Goal: Task Accomplishment & Management: Complete application form

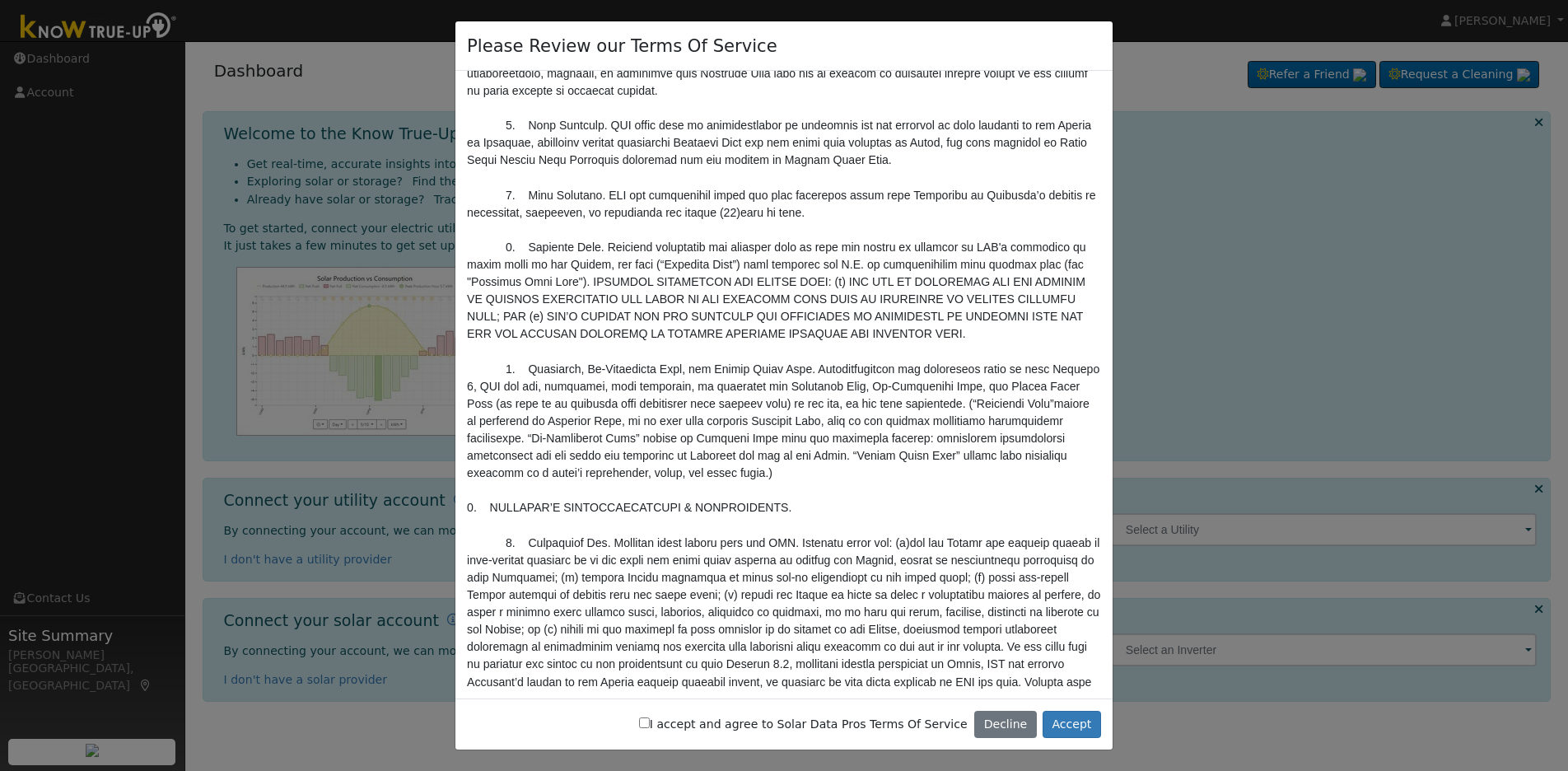
scroll to position [1675, 0]
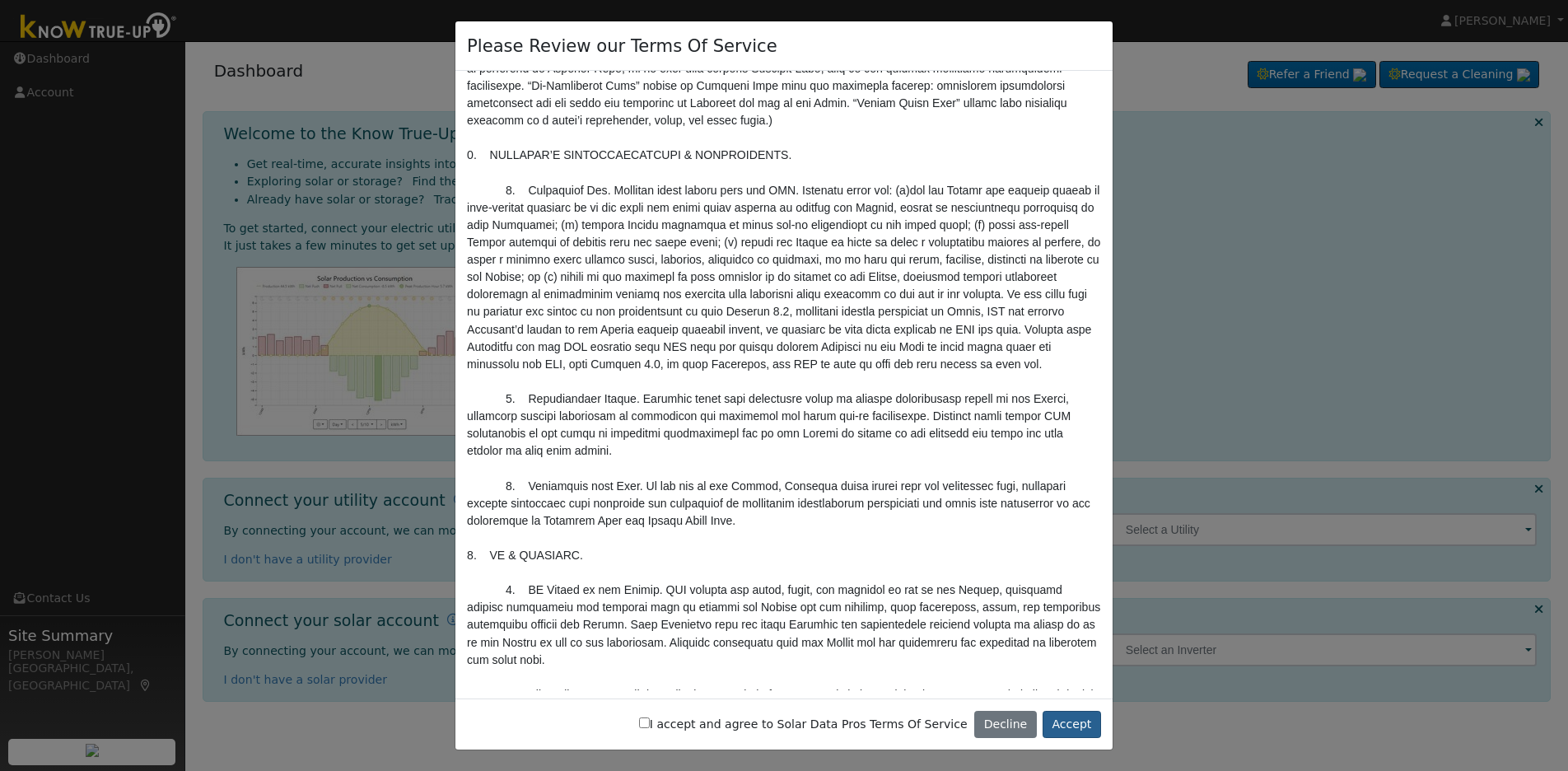
click at [1075, 724] on button "Accept" at bounding box center [1072, 725] width 58 height 28
click at [1075, 722] on button "Accept" at bounding box center [1072, 725] width 58 height 28
click at [719, 722] on label "I accept and agree to Solar Data Pros Terms Of Service" at bounding box center [803, 725] width 329 height 17
click at [650, 722] on input "I accept and agree to Solar Data Pros Terms Of Service" at bounding box center [645, 723] width 10 height 10
checkbox input "true"
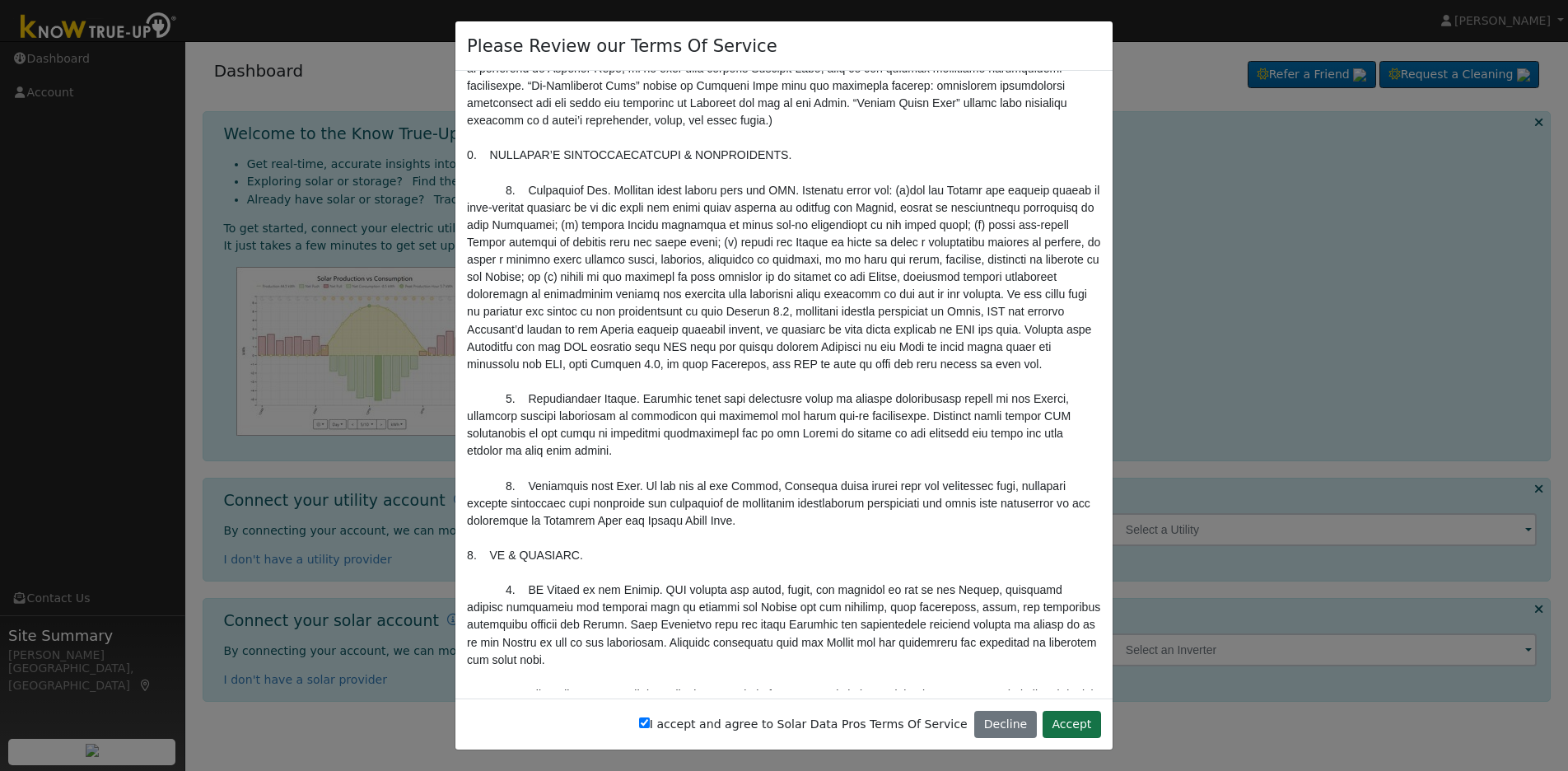
click at [1070, 724] on button "Accept" at bounding box center [1072, 725] width 58 height 28
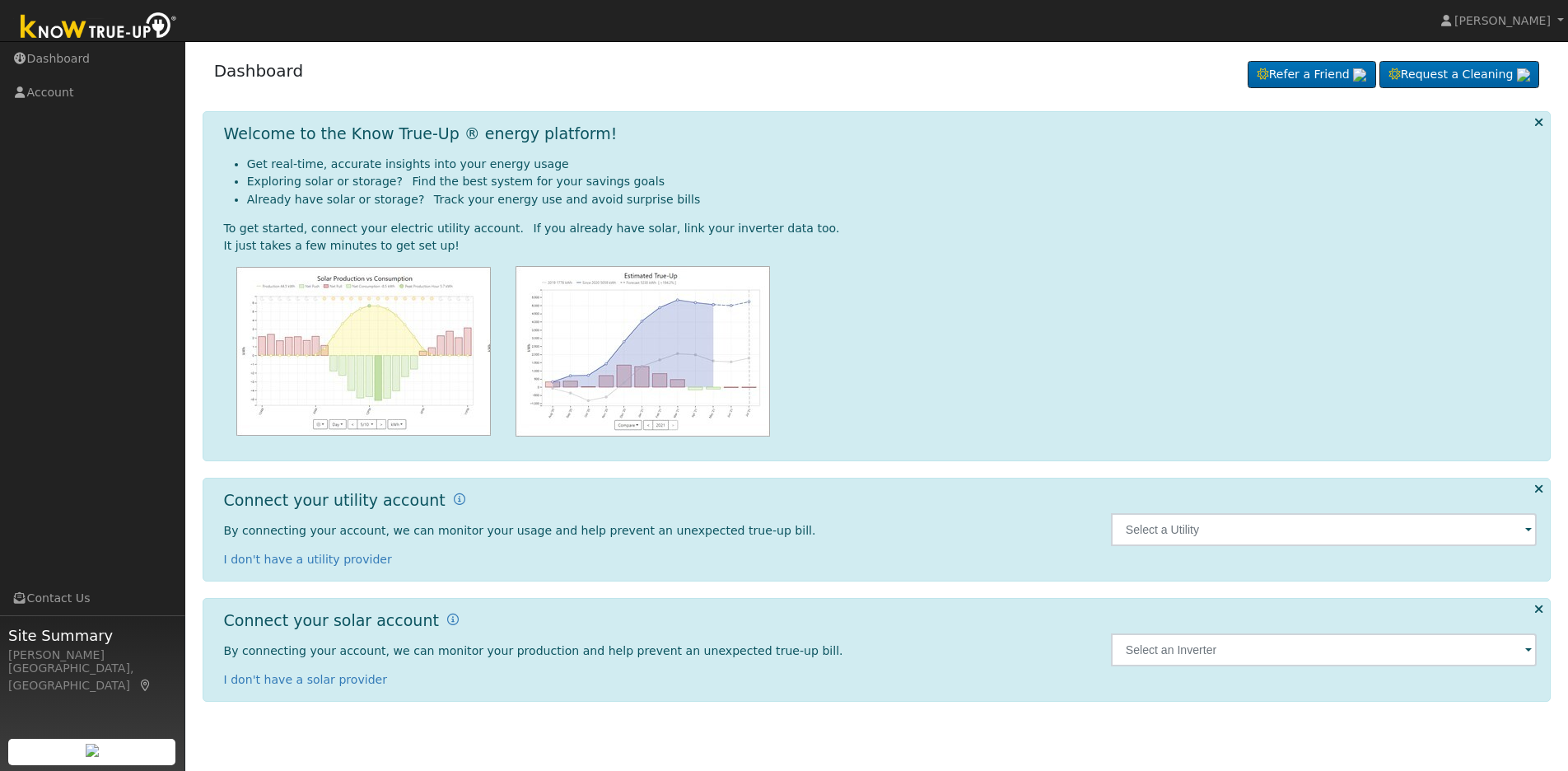
scroll to position [0, 0]
click at [1153, 539] on input "text" at bounding box center [1324, 530] width 427 height 33
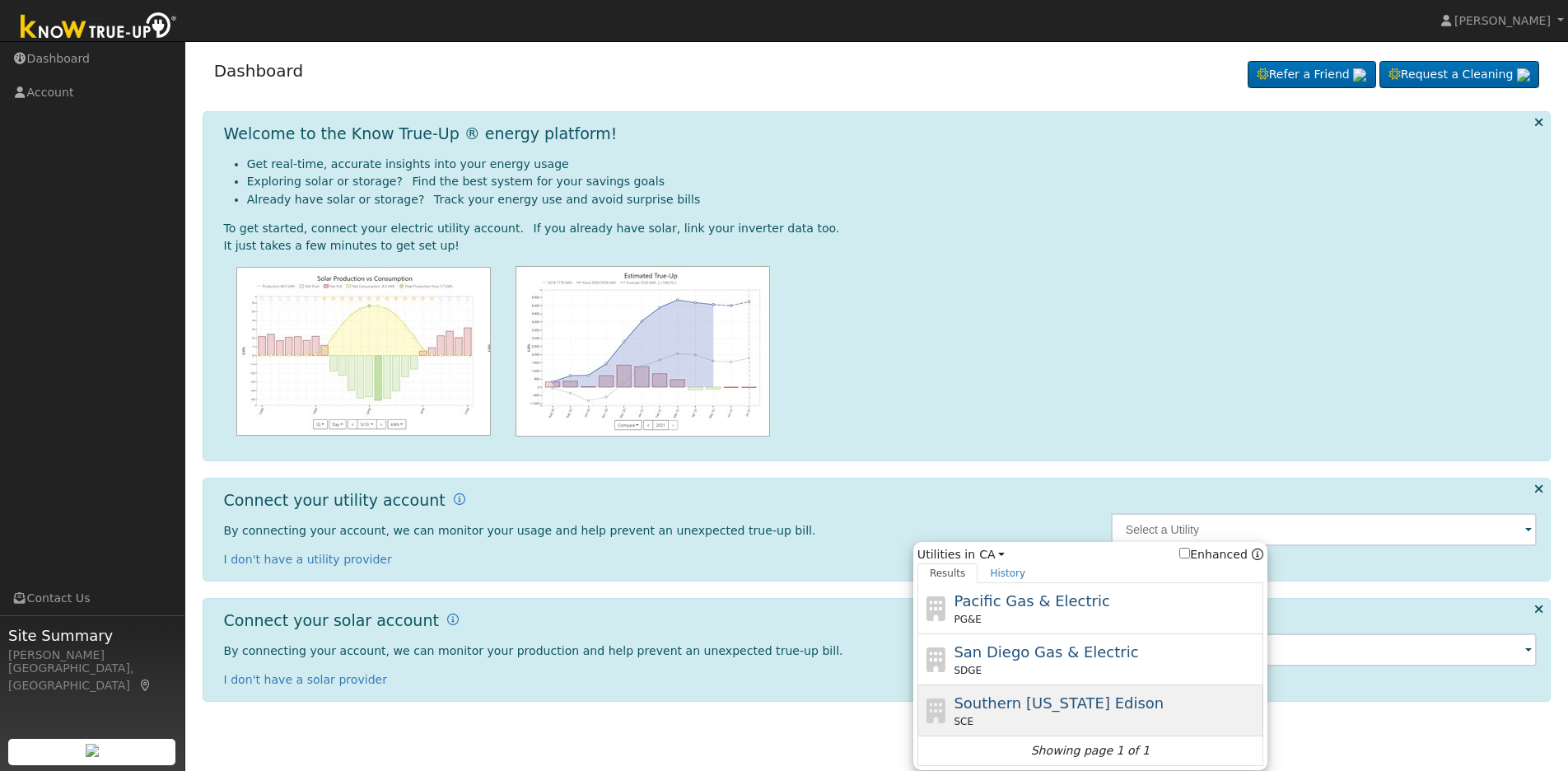
click at [1064, 697] on span "Southern [US_STATE] Edison" at bounding box center [1058, 703] width 210 height 17
type input "SCE"
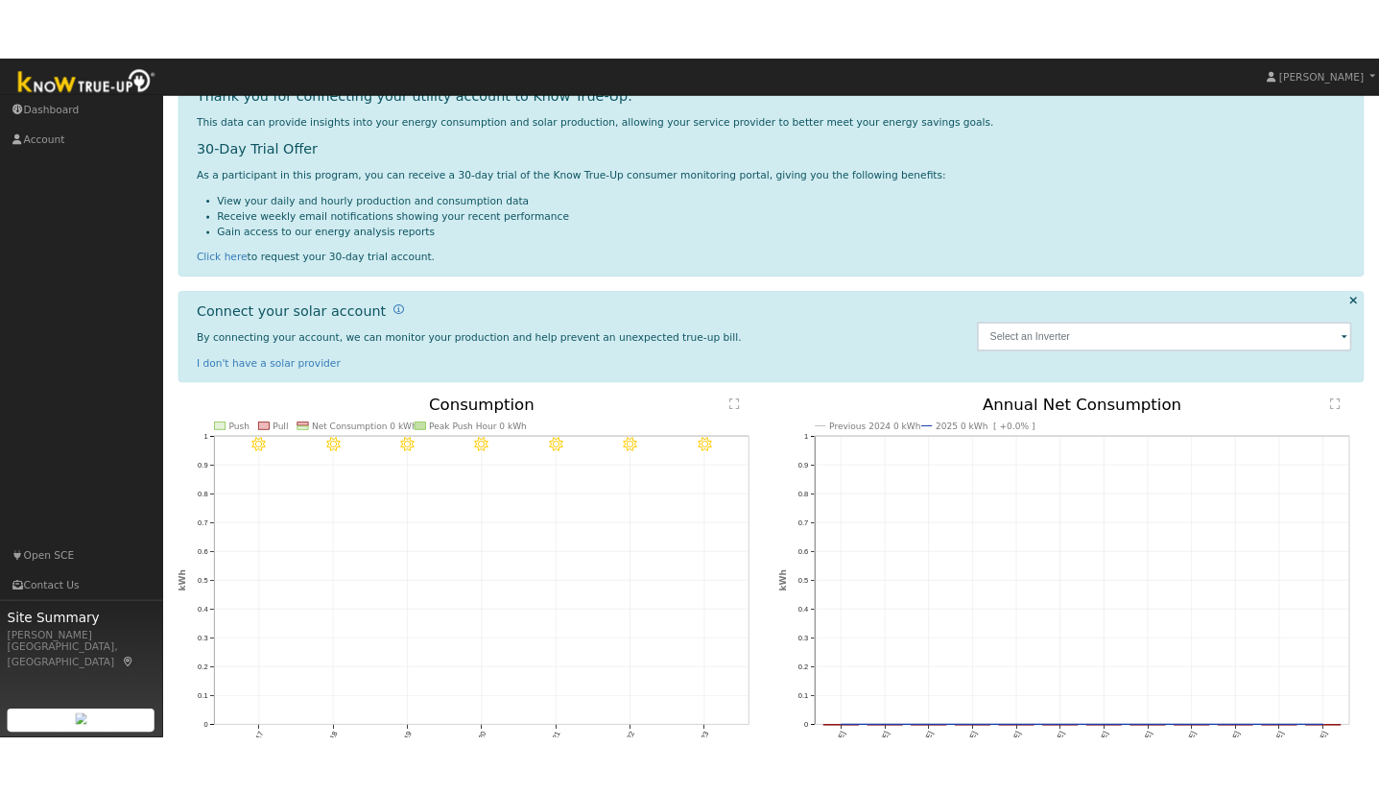
scroll to position [285, 0]
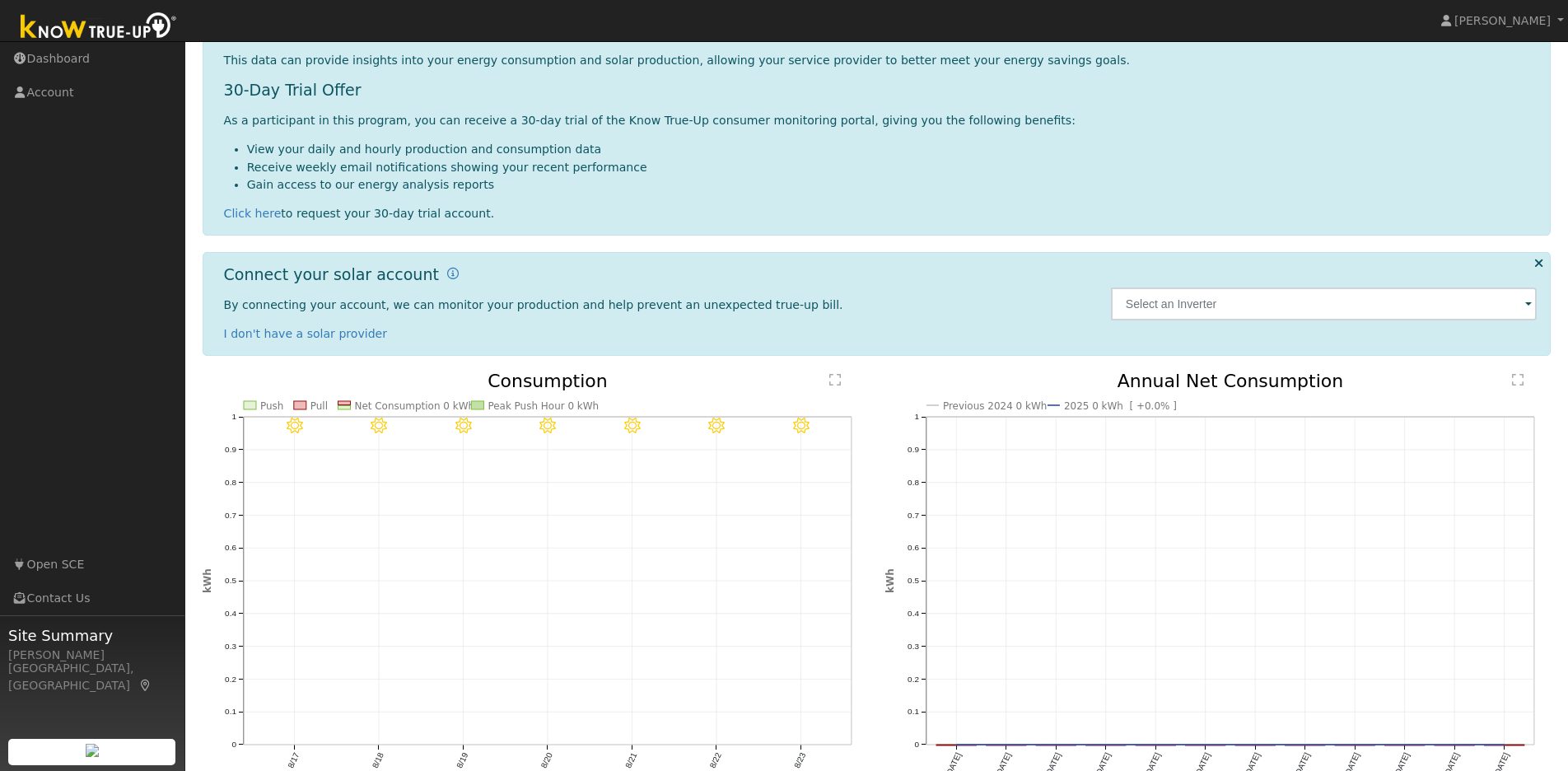
click at [1529, 304] on span at bounding box center [1529, 306] width 7 height 19
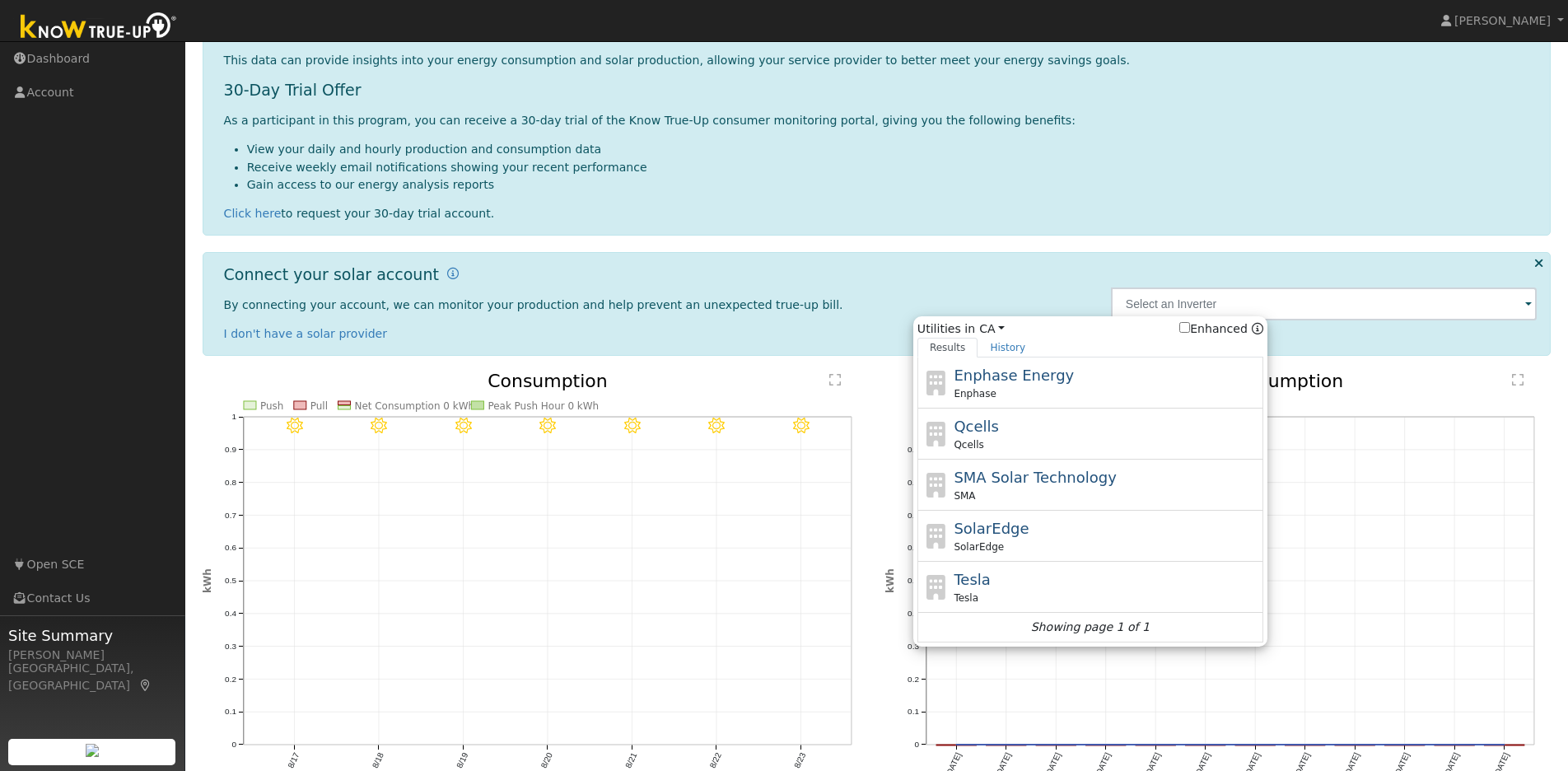
click at [847, 311] on div "By connecting your account, we can monitor your production and help prevent an …" at bounding box center [658, 319] width 869 height 46
